Goal: Find specific page/section: Find specific page/section

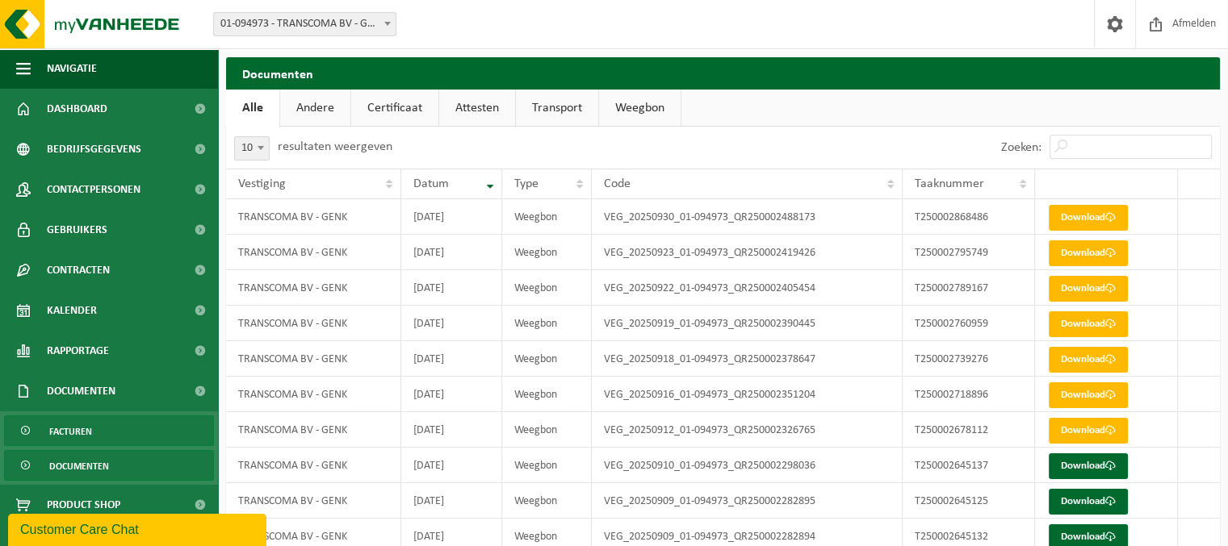
click at [97, 435] on link "Facturen" at bounding box center [109, 431] width 210 height 31
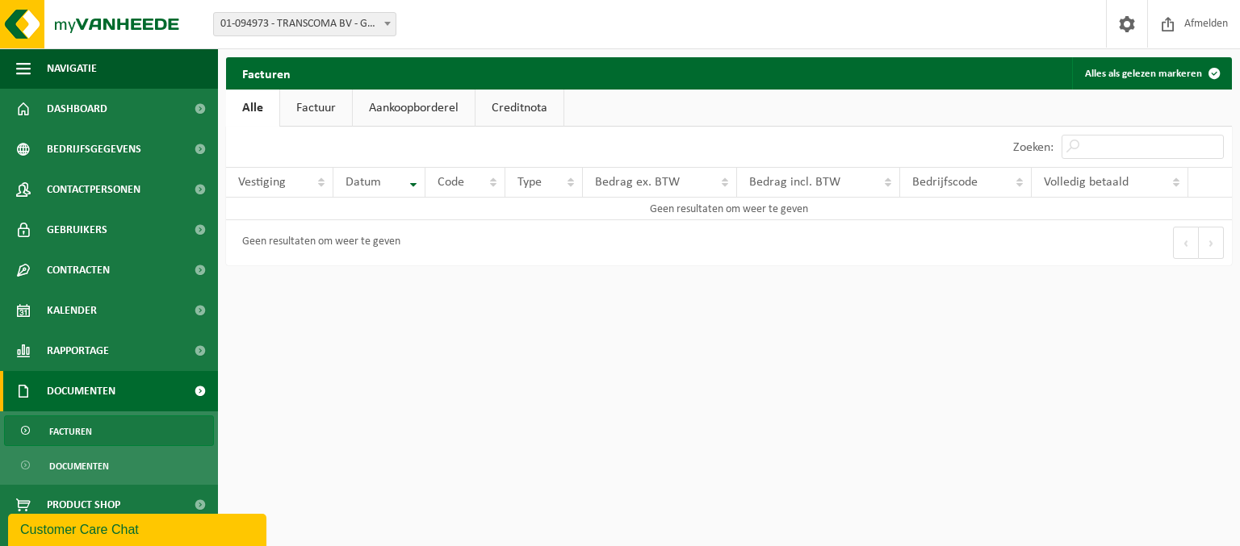
click at [320, 111] on link "Factuur" at bounding box center [316, 108] width 72 height 37
click at [257, 113] on link "Alle" at bounding box center [252, 108] width 52 height 37
click at [84, 457] on span "Documenten" at bounding box center [79, 466] width 60 height 31
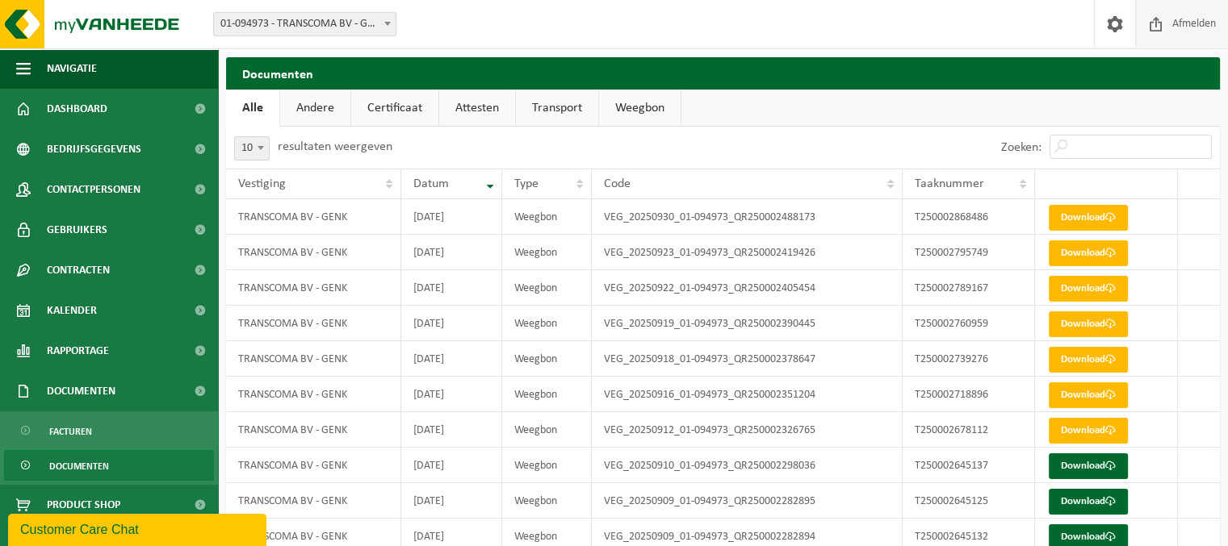
click at [1186, 21] on span "Afmelden" at bounding box center [1194, 24] width 52 height 48
